Goal: Submit feedback/report problem

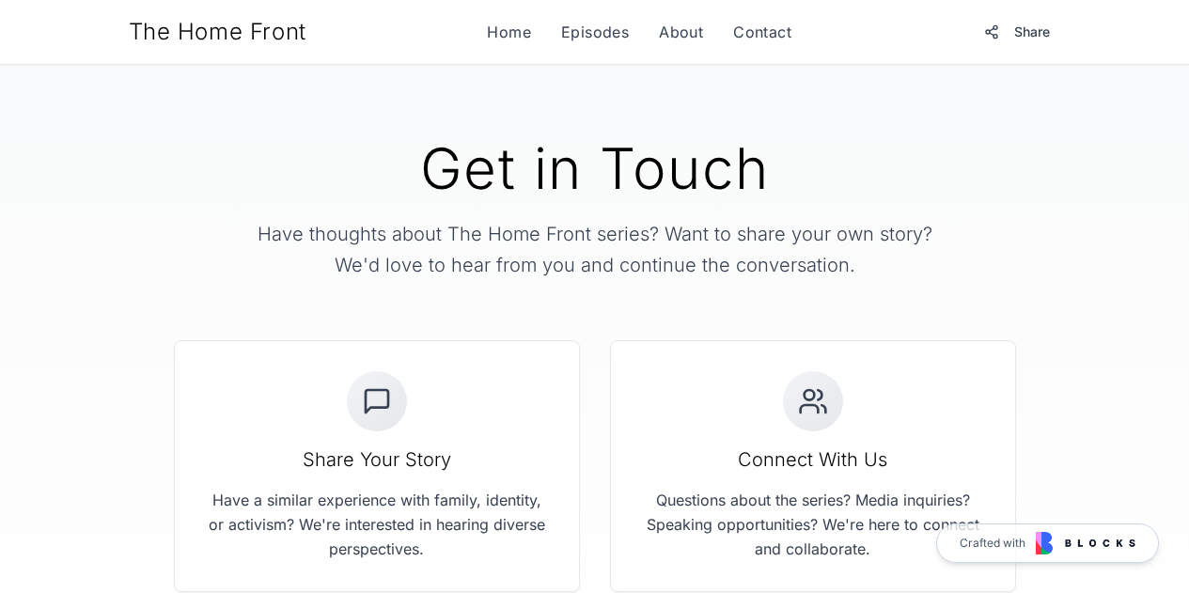
scroll to position [376, 0]
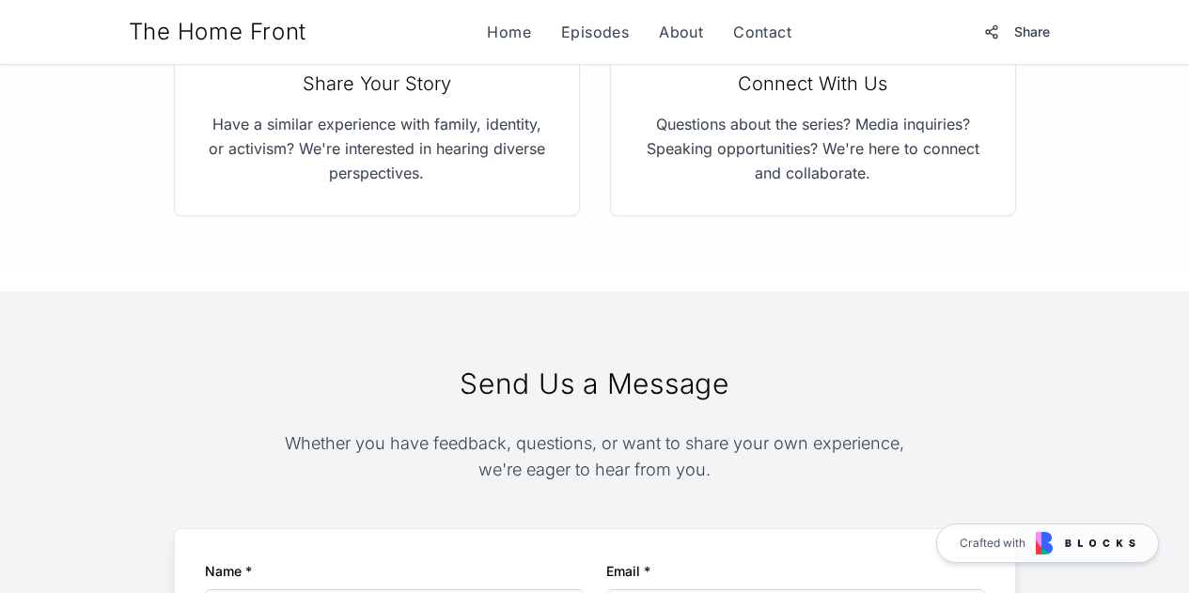
click at [147, 27] on span "The Home Front" at bounding box center [218, 32] width 178 height 30
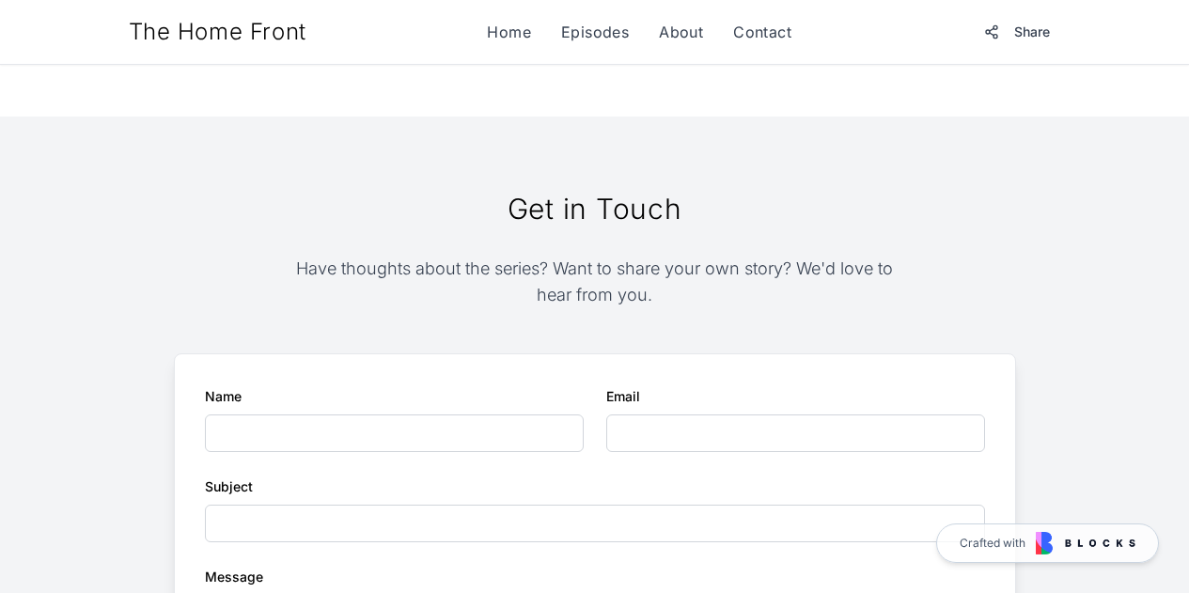
scroll to position [1692, 0]
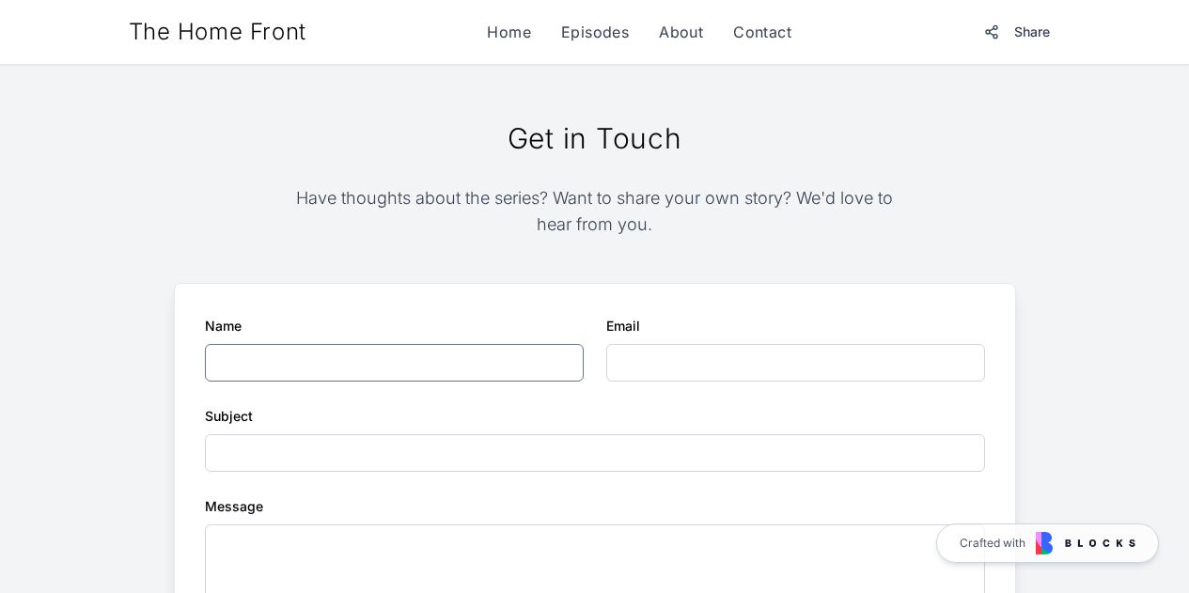
click at [315, 344] on input "Name" at bounding box center [394, 363] width 379 height 38
type input "**********"
click at [585, 434] on input "Subject" at bounding box center [595, 453] width 780 height 38
type input "**********"
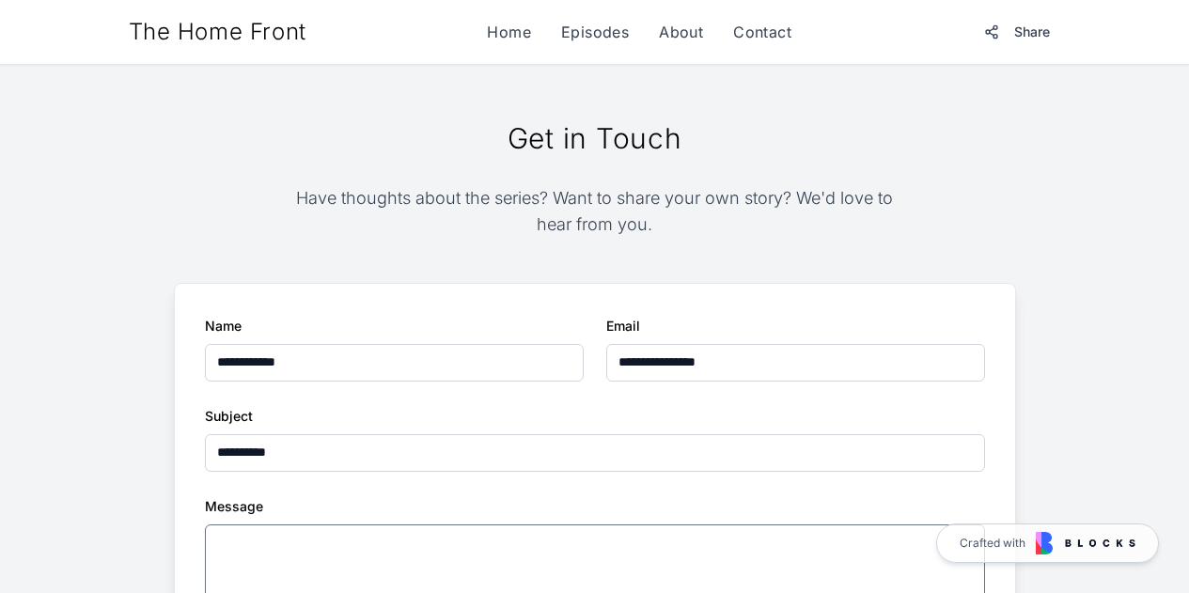
click at [368, 524] on textarea "Message" at bounding box center [595, 589] width 780 height 130
type textarea "**********"
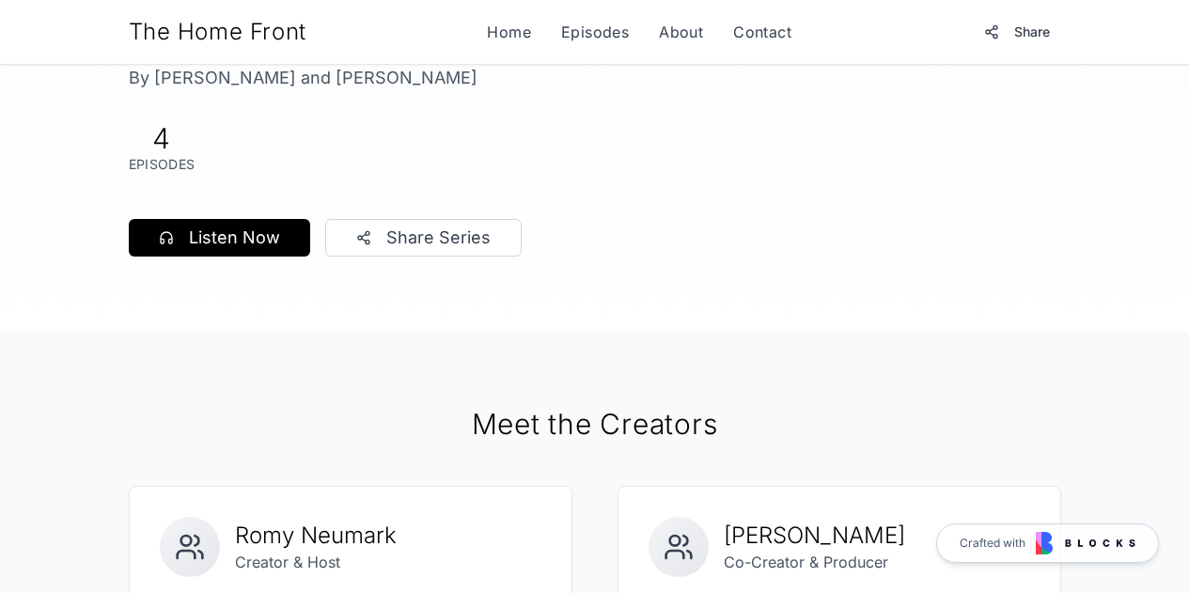
scroll to position [0, 0]
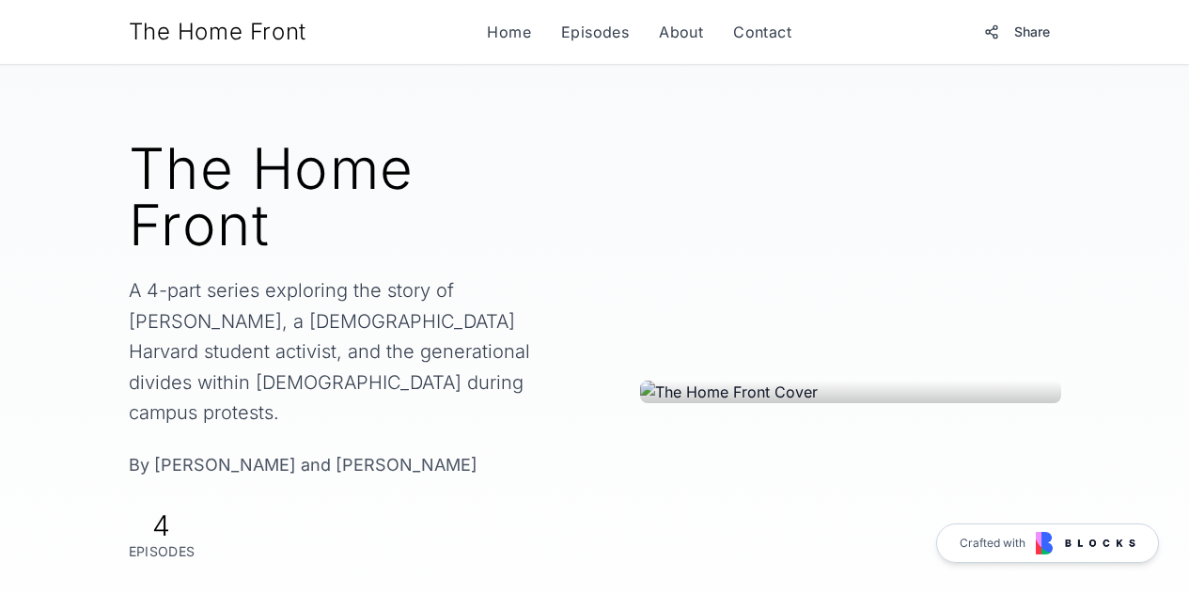
click at [728, 381] on div at bounding box center [850, 392] width 421 height 23
click at [575, 33] on link "Episodes" at bounding box center [595, 32] width 68 height 23
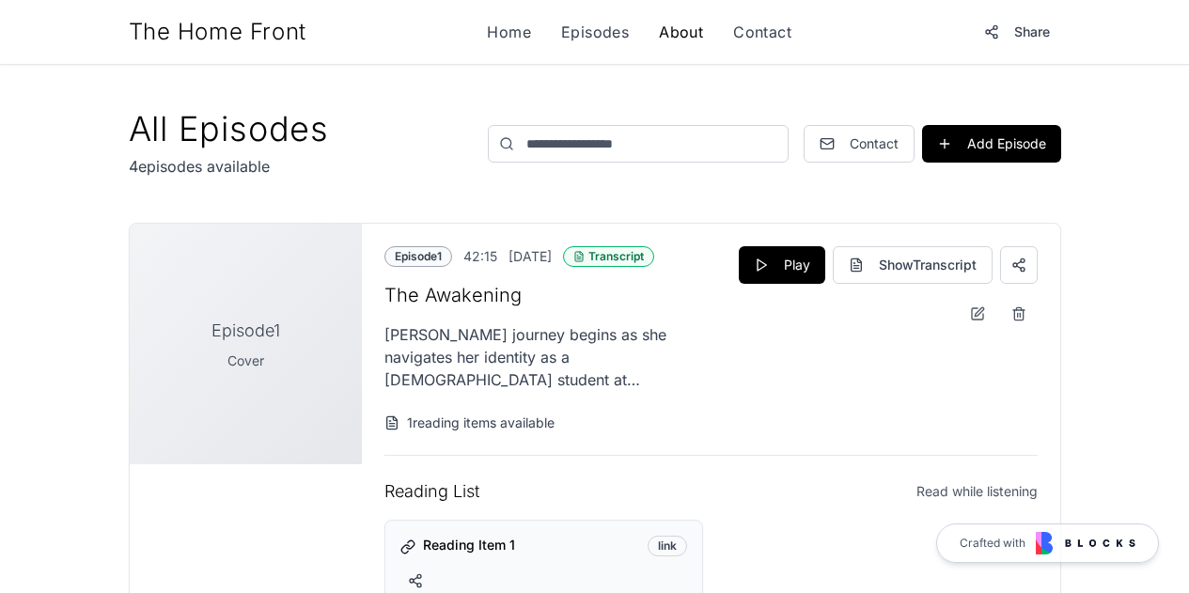
click at [673, 33] on link "About" at bounding box center [681, 32] width 44 height 23
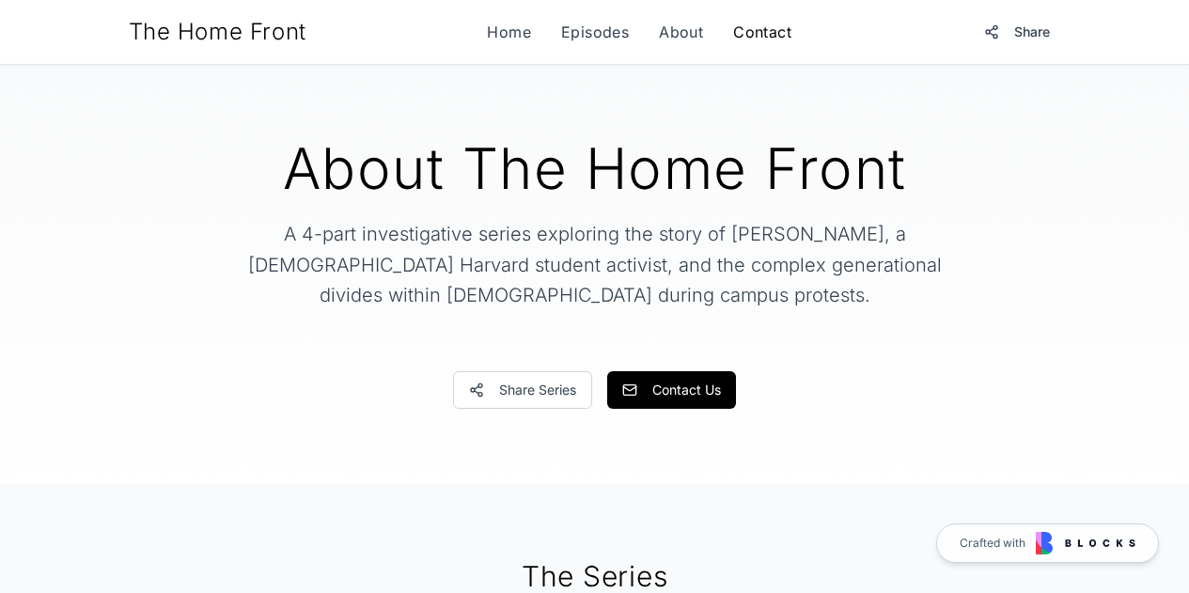
click at [756, 31] on link "Contact" at bounding box center [762, 32] width 58 height 23
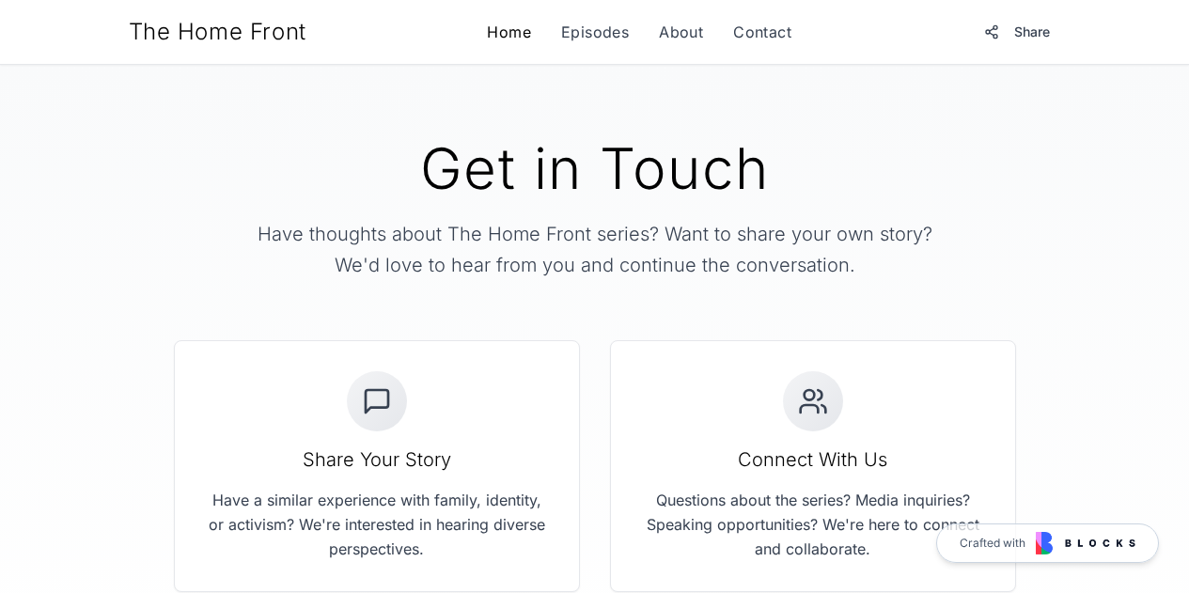
click at [499, 27] on link "Home" at bounding box center [509, 32] width 44 height 23
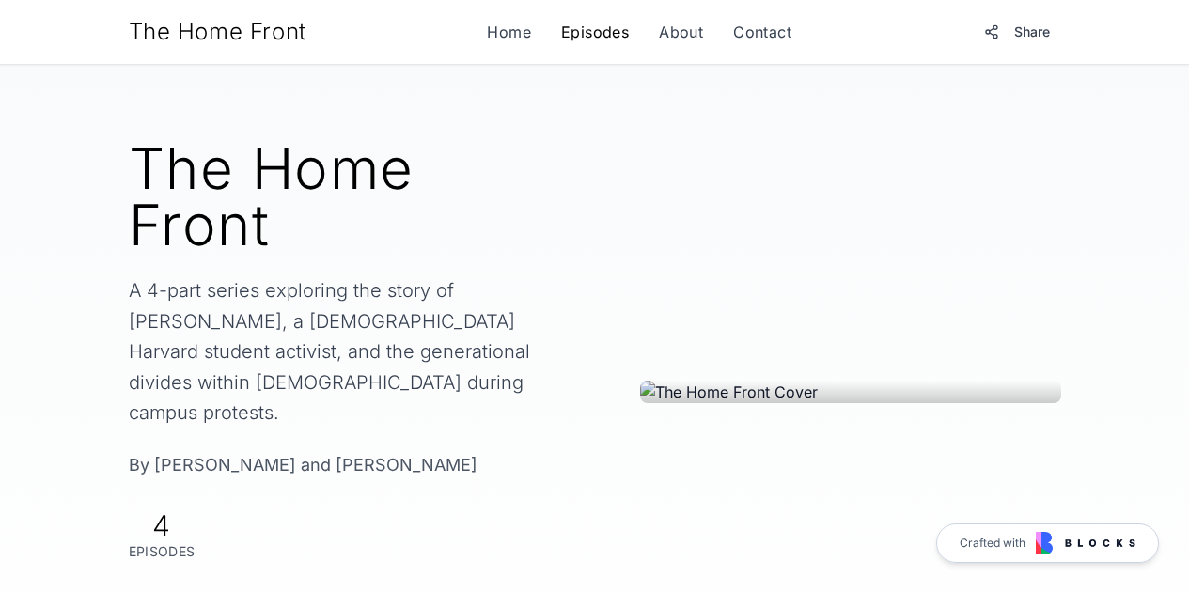
click at [602, 28] on link "Episodes" at bounding box center [595, 32] width 68 height 23
